Goal: Find specific page/section: Find specific page/section

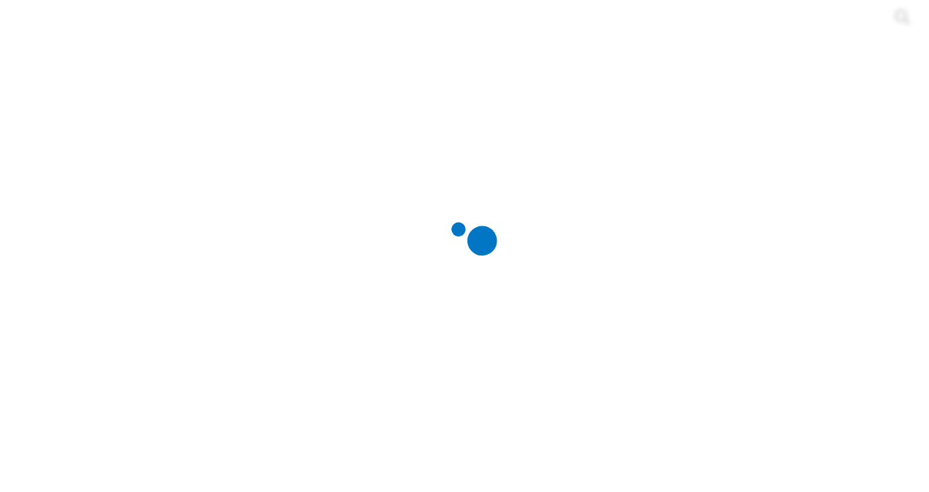
click at [771, 26] on div at bounding box center [470, 246] width 929 height 492
